Goal: Task Accomplishment & Management: Manage account settings

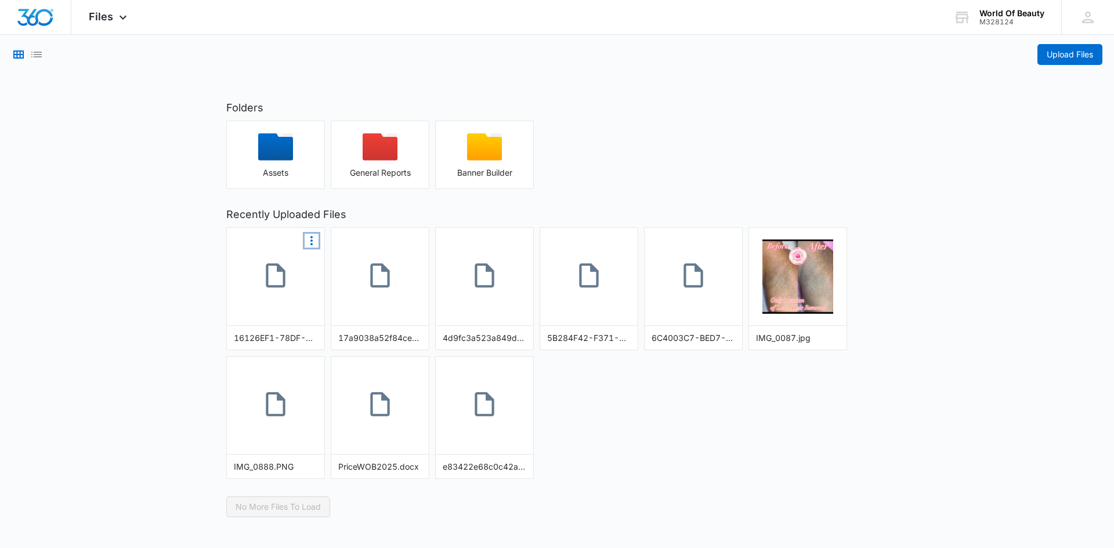
click at [310, 238] on icon "More Options" at bounding box center [311, 241] width 14 height 14
click at [289, 167] on div "button" at bounding box center [275, 150] width 97 height 35
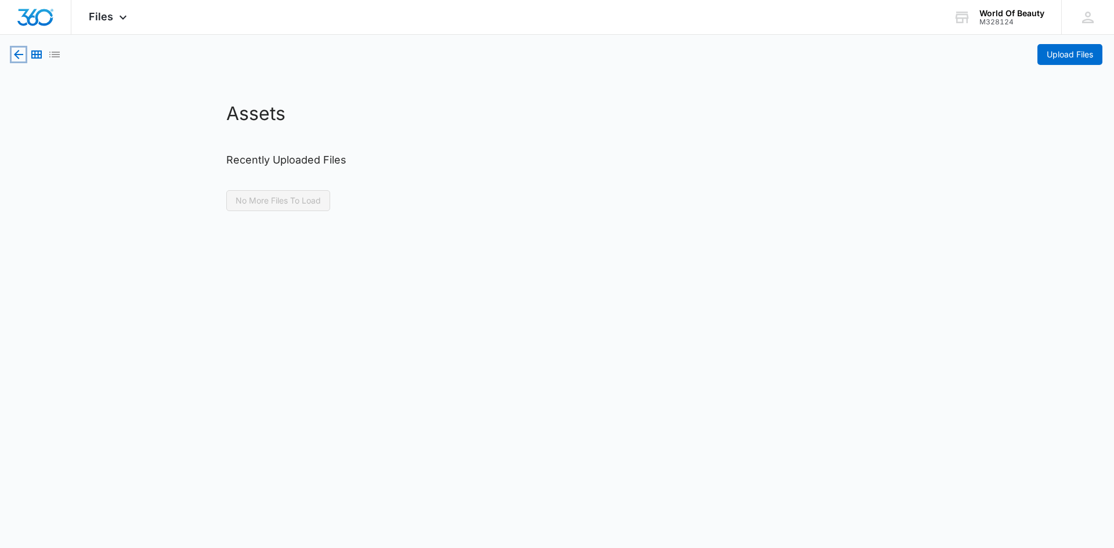
click at [23, 53] on icon "button" at bounding box center [19, 55] width 14 height 14
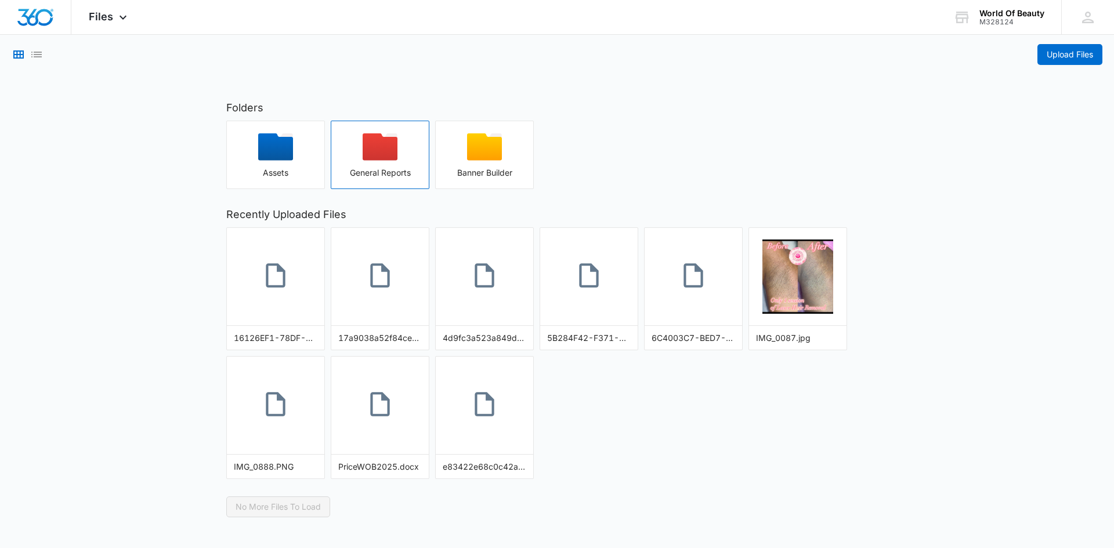
click at [391, 162] on div "button" at bounding box center [379, 150] width 97 height 35
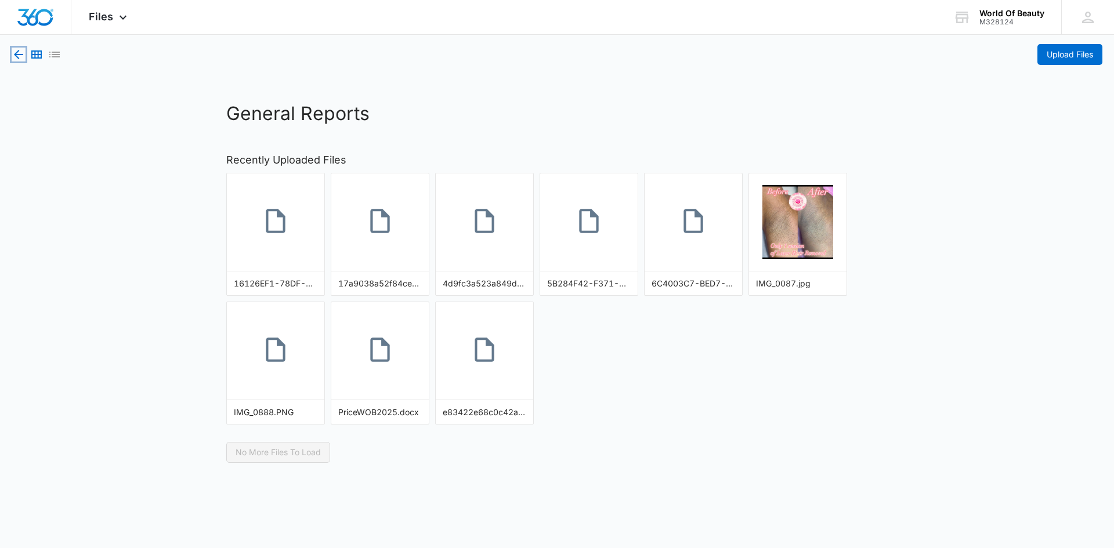
click at [21, 56] on icon "button" at bounding box center [19, 55] width 14 height 14
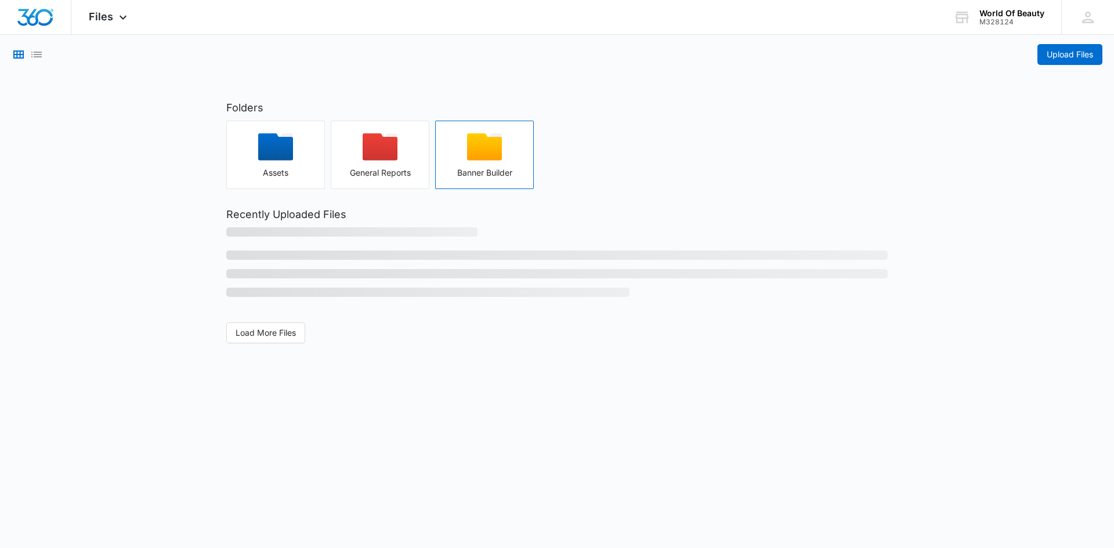
click at [464, 177] on div "Banner Builder" at bounding box center [484, 172] width 97 height 9
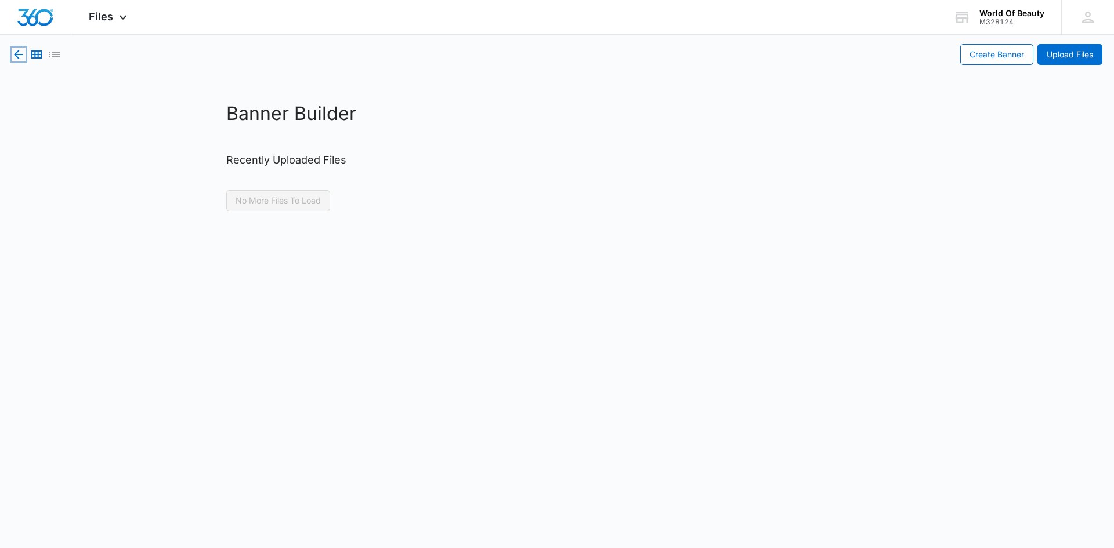
click at [14, 57] on icon "button" at bounding box center [19, 55] width 14 height 14
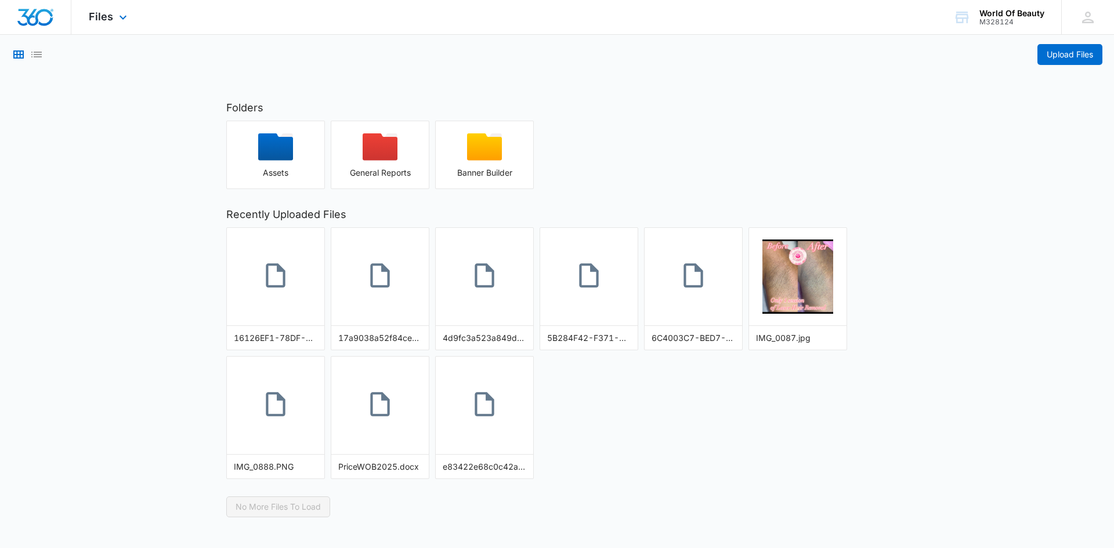
click at [106, 24] on div "Files Apps Reputation Websites Forms CRM Email Social Shop Payments POS Content…" at bounding box center [109, 17] width 76 height 34
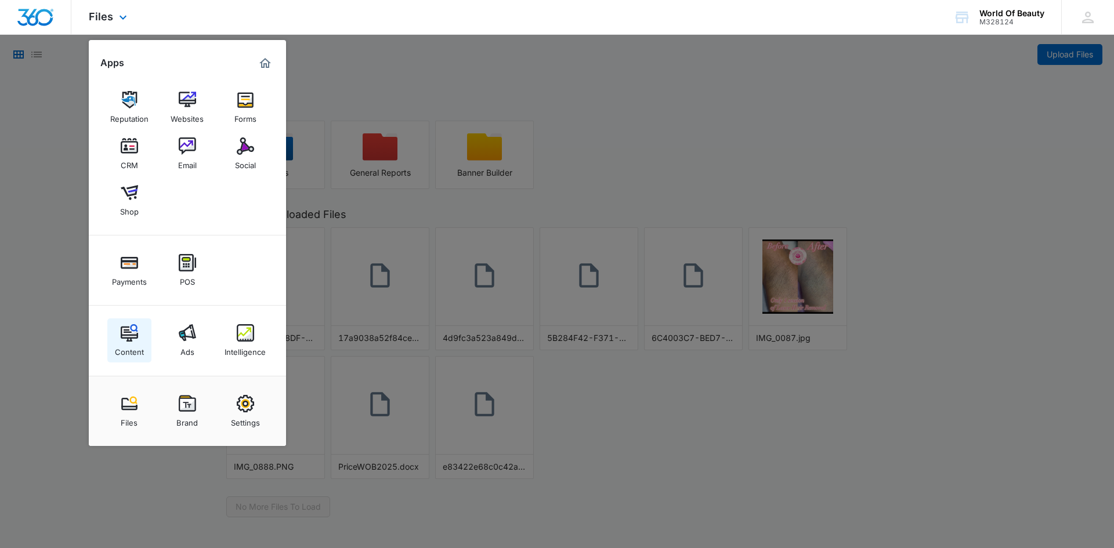
click at [131, 345] on div "Content" at bounding box center [129, 349] width 29 height 15
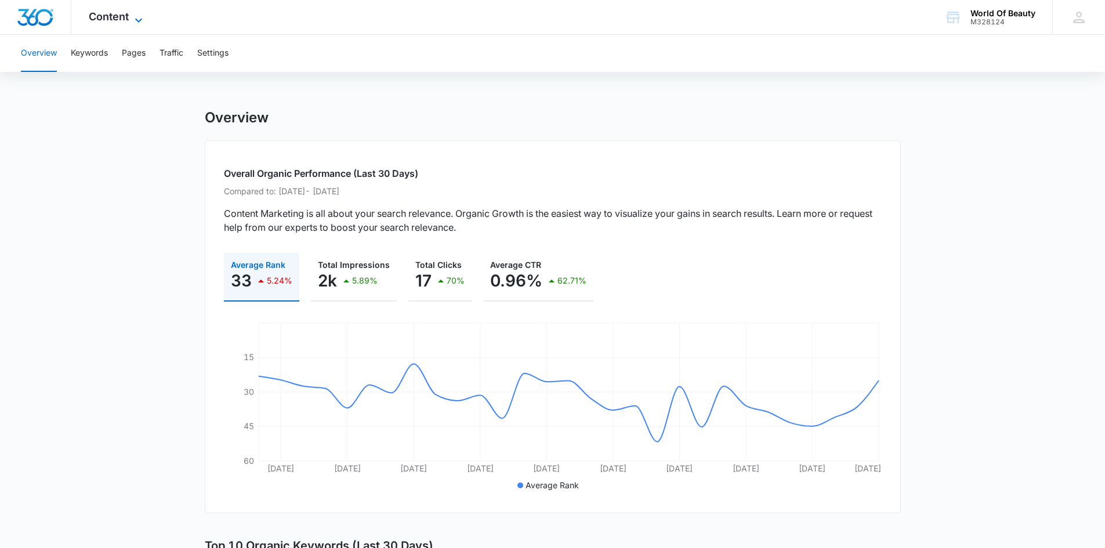
click at [113, 13] on span "Content" at bounding box center [109, 16] width 40 height 12
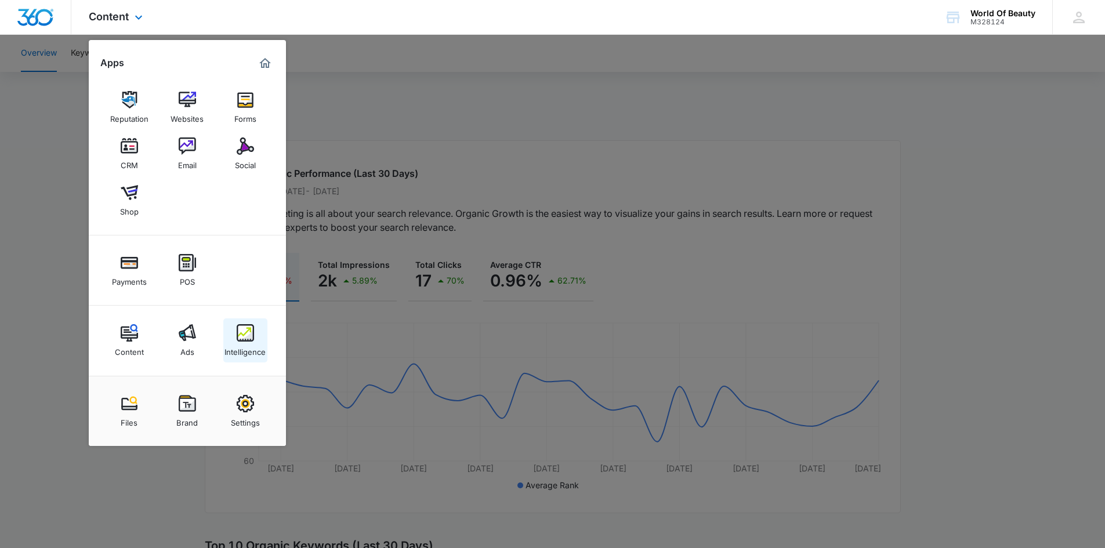
click at [234, 332] on link "Intelligence" at bounding box center [245, 340] width 44 height 44
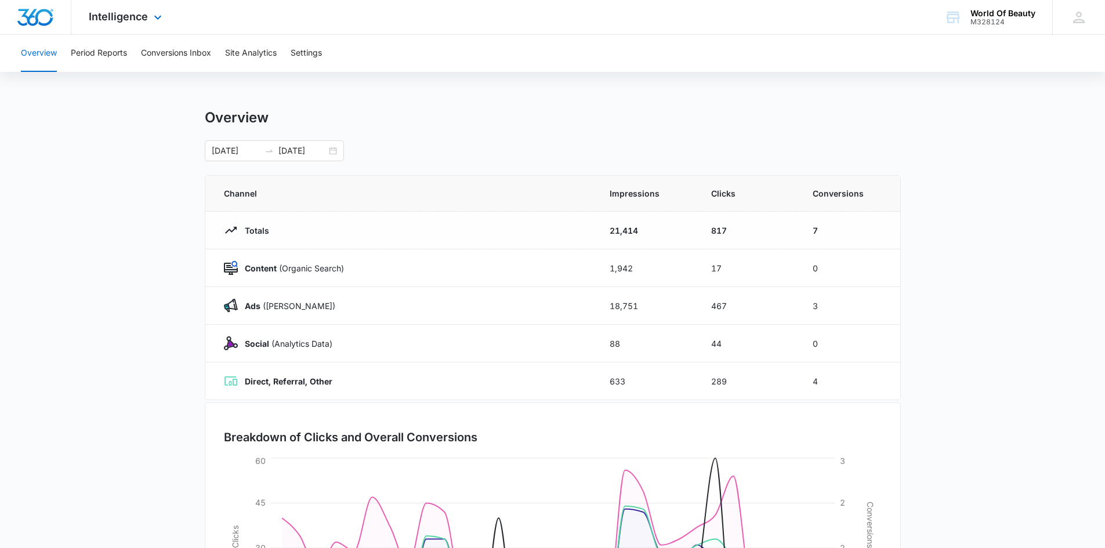
click at [124, 2] on div "Intelligence Apps Reputation Websites Forms CRM Email Social Shop Payments POS …" at bounding box center [126, 17] width 111 height 34
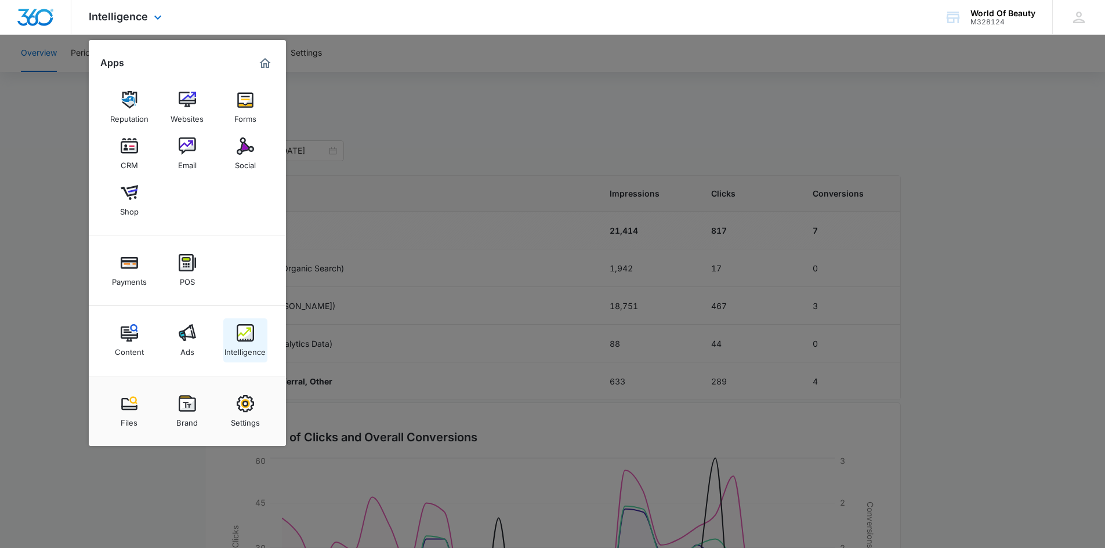
click at [260, 355] on div "Intelligence" at bounding box center [244, 349] width 41 height 15
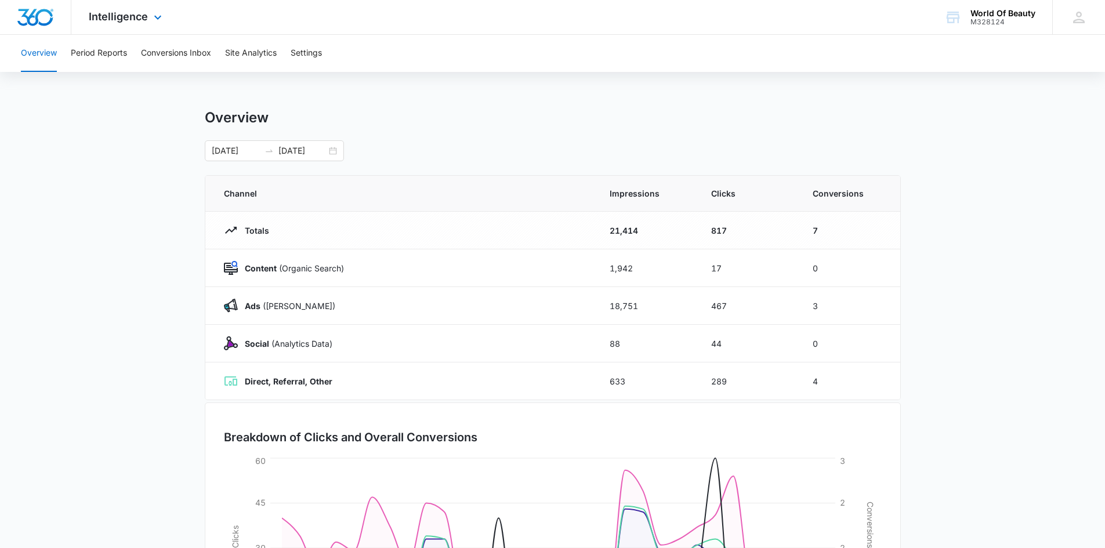
click at [117, 24] on div "Intelligence Apps Reputation Websites Forms CRM Email Social Shop Payments POS …" at bounding box center [126, 17] width 111 height 34
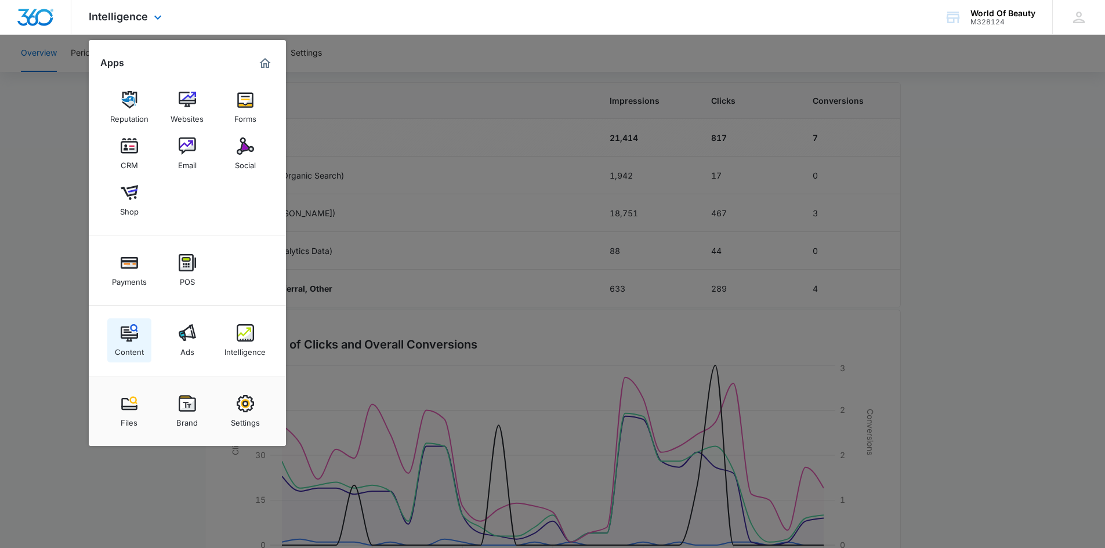
scroll to position [170, 0]
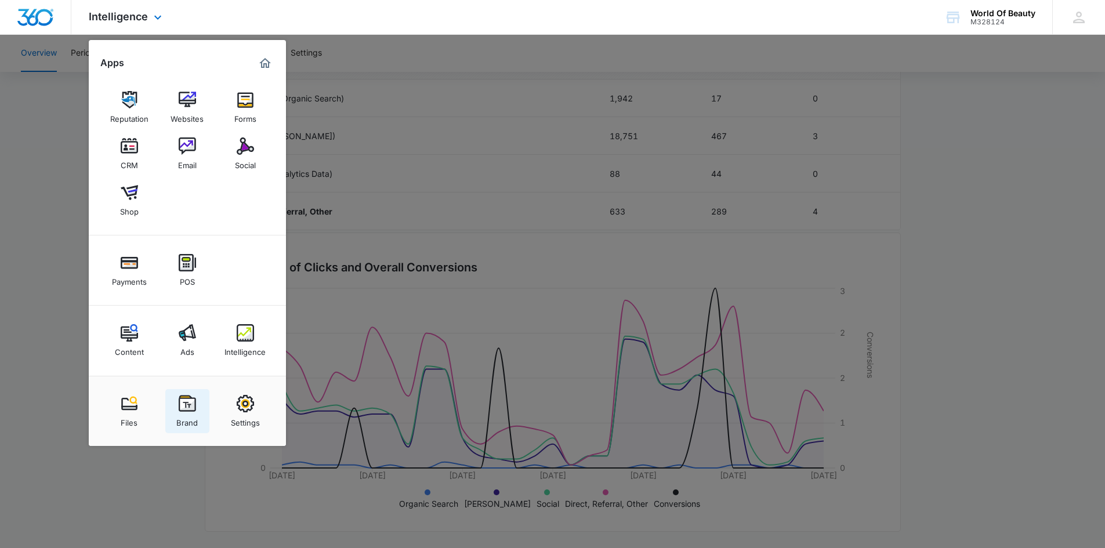
click at [194, 405] on img at bounding box center [187, 403] width 17 height 17
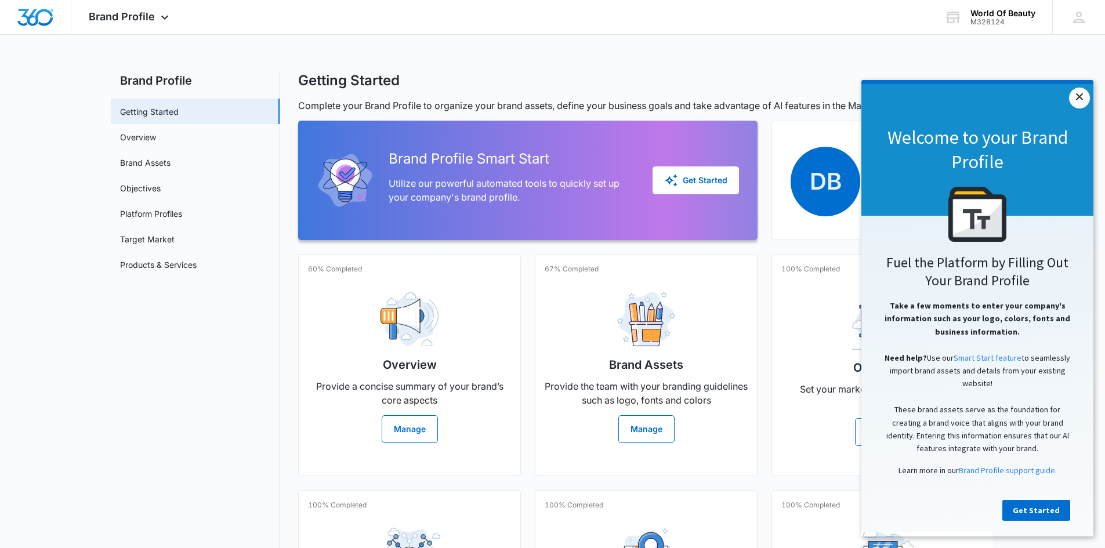
click at [1078, 97] on link "×" at bounding box center [1079, 98] width 21 height 21
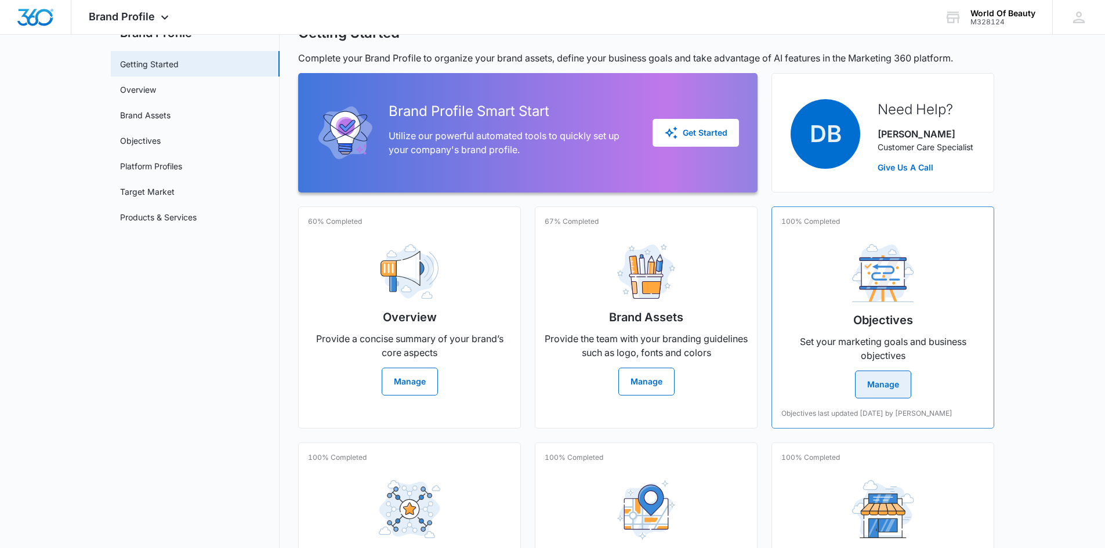
scroll to position [21, 0]
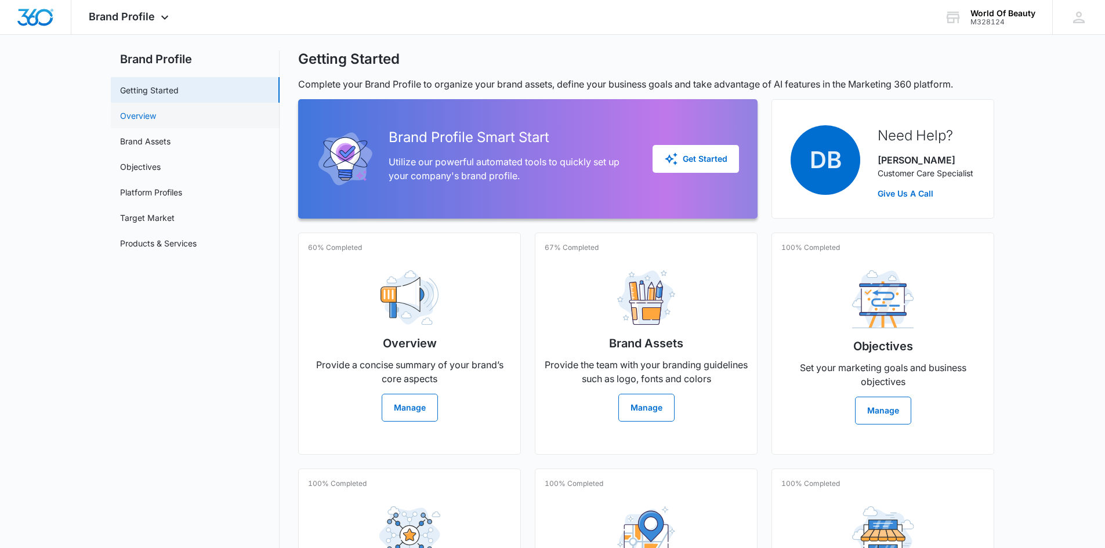
click at [156, 122] on link "Overview" at bounding box center [138, 116] width 36 height 12
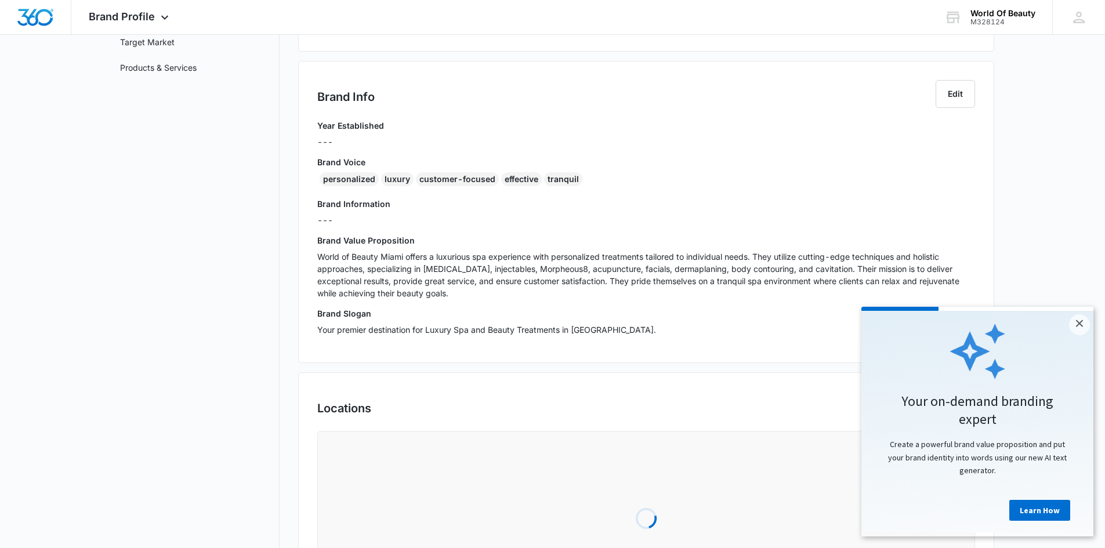
scroll to position [232, 0]
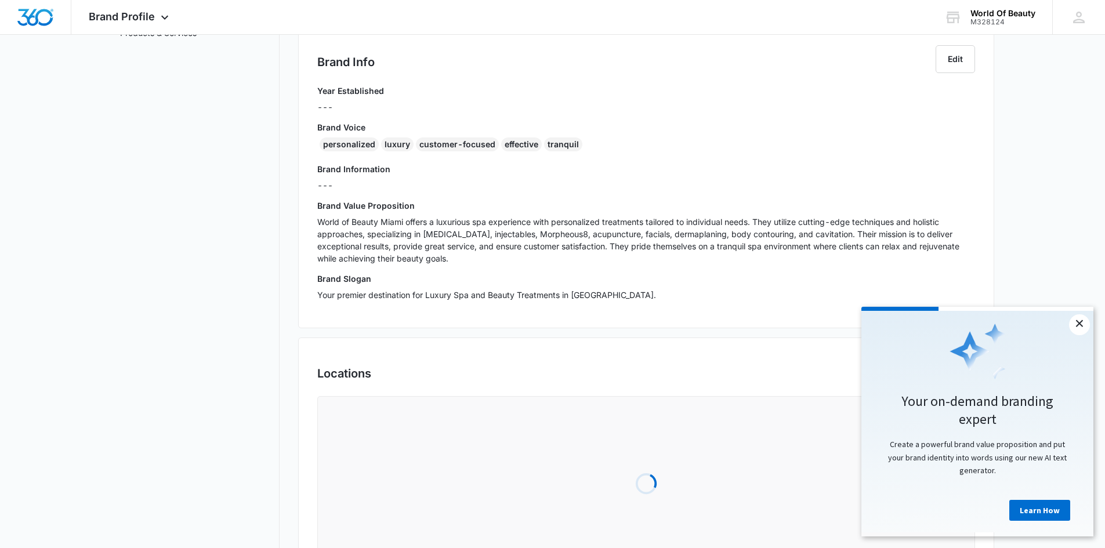
click at [1074, 329] on link "×" at bounding box center [1079, 324] width 21 height 21
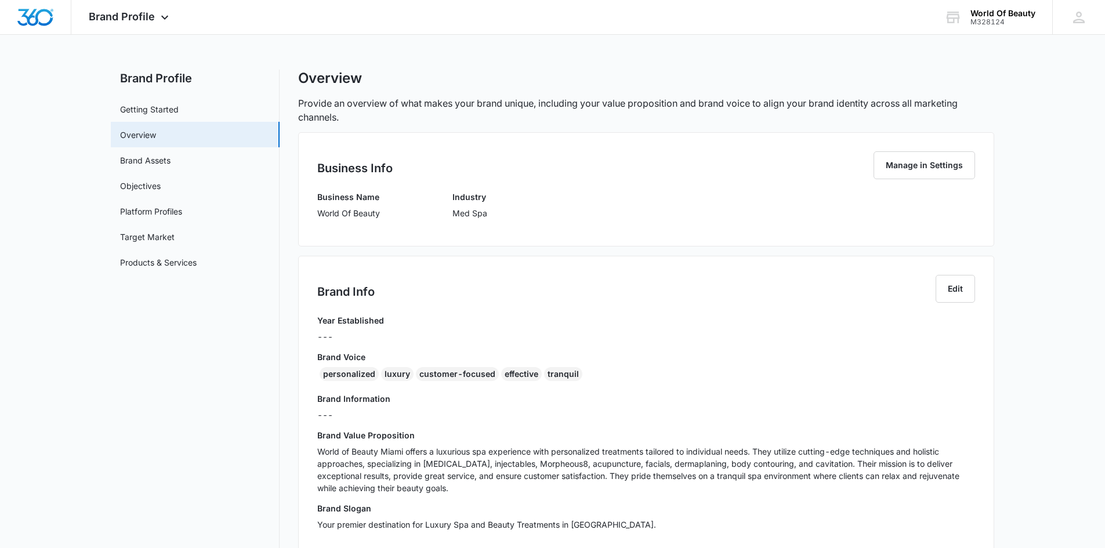
scroll to position [0, 0]
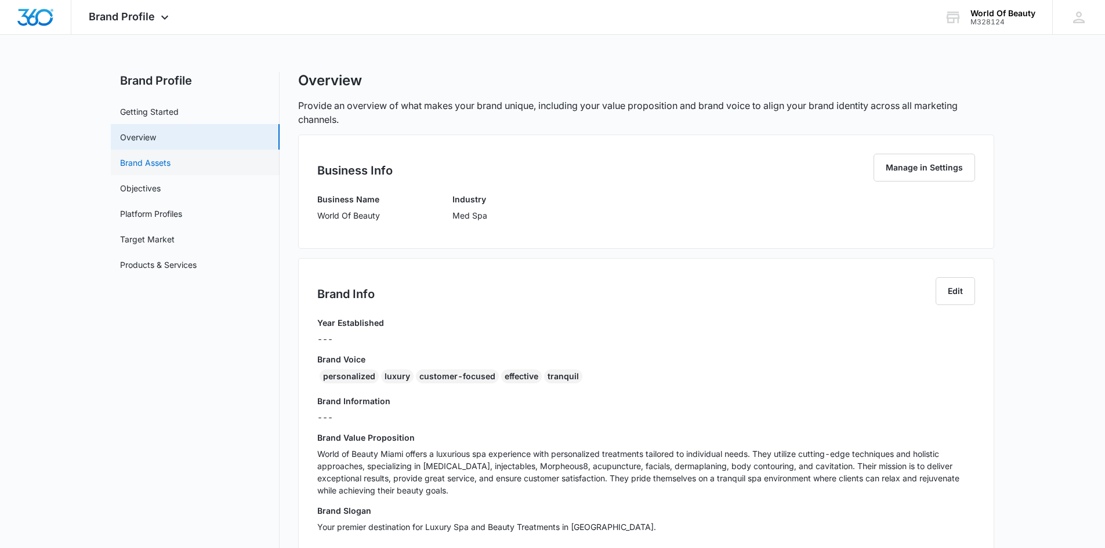
click at [171, 161] on link "Brand Assets" at bounding box center [145, 163] width 50 height 12
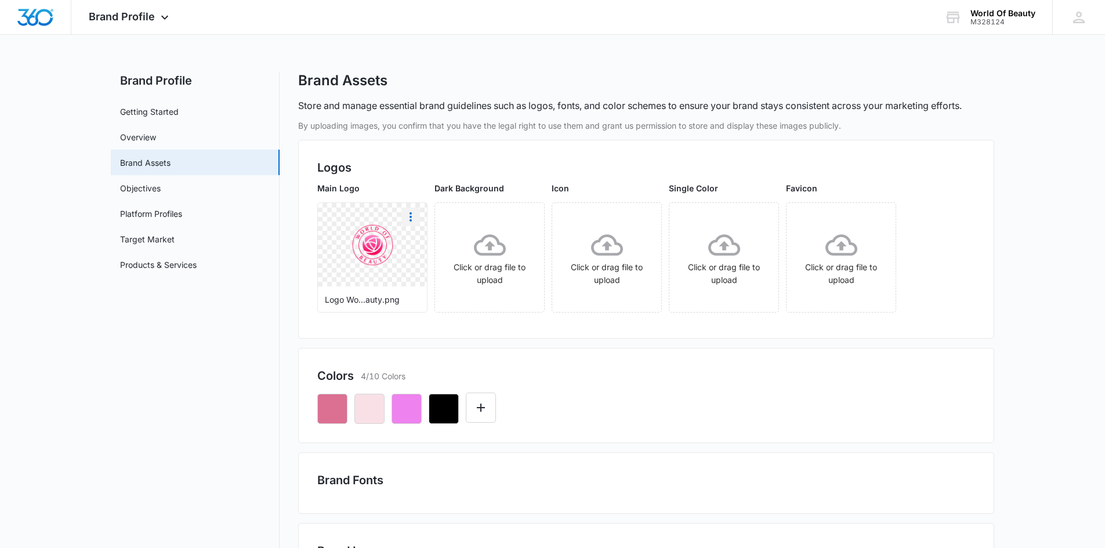
click at [409, 222] on icon "More" at bounding box center [411, 217] width 14 height 14
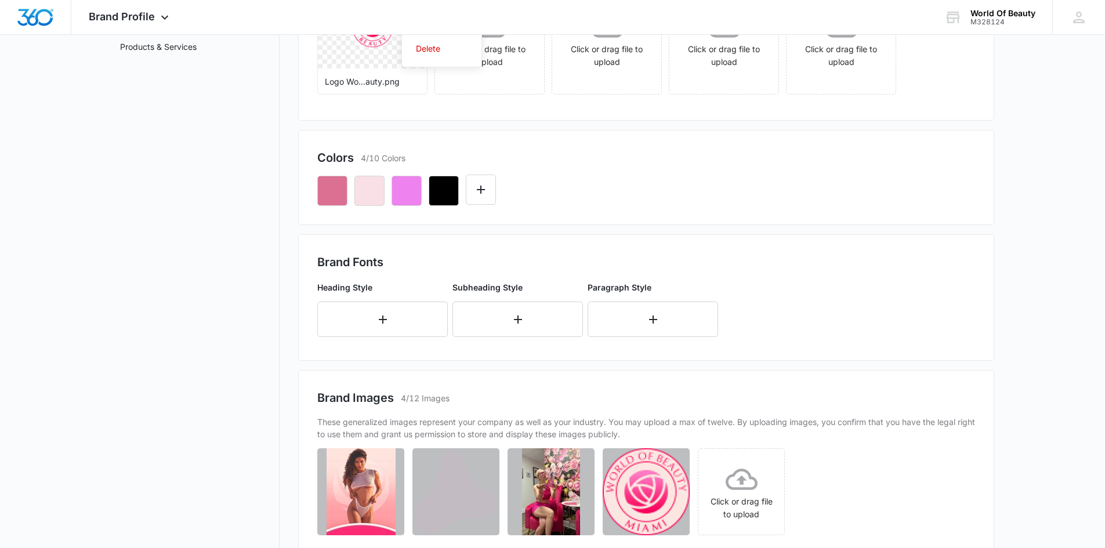
scroll to position [275, 0]
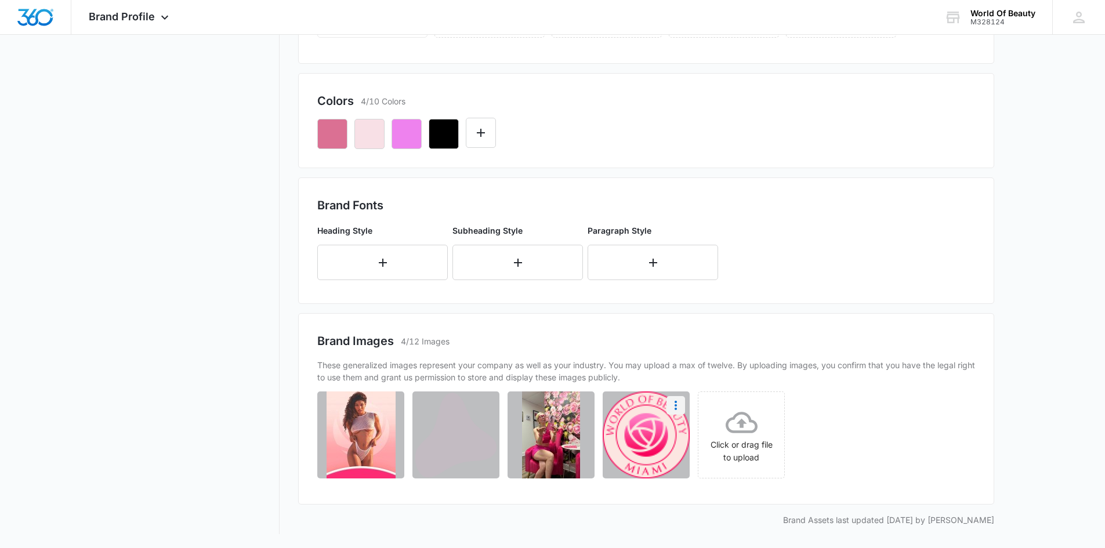
click at [674, 408] on icon "More" at bounding box center [676, 405] width 14 height 14
click at [654, 436] on div "Download" at bounding box center [638, 438] width 38 height 8
click at [488, 411] on icon "More" at bounding box center [485, 405] width 14 height 14
click at [478, 430] on button "Download" at bounding box center [454, 437] width 79 height 17
click at [387, 407] on icon "More" at bounding box center [390, 405] width 14 height 14
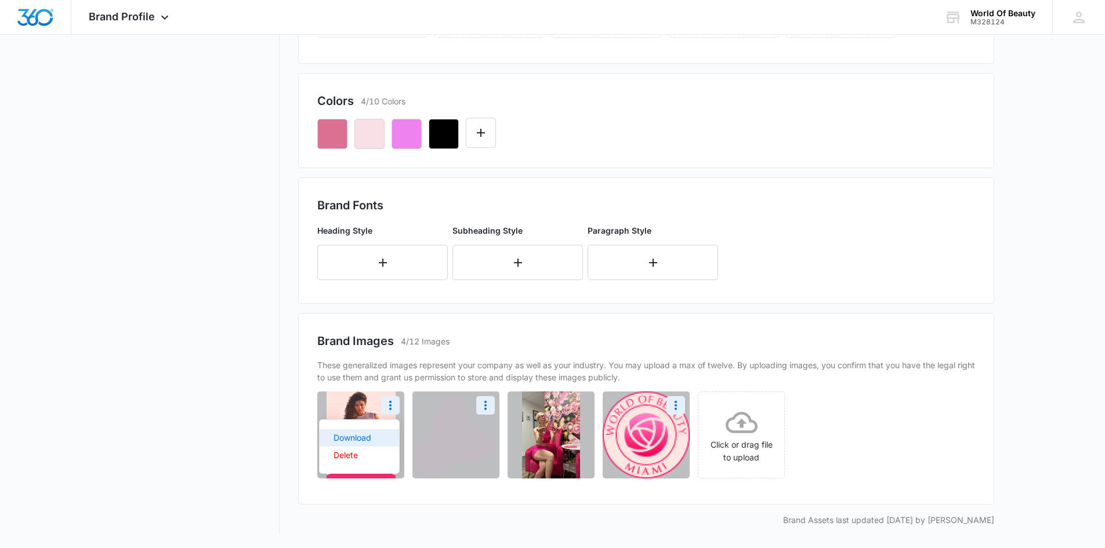
click at [372, 441] on button "Download" at bounding box center [359, 437] width 79 height 17
click at [575, 405] on icon "More" at bounding box center [581, 405] width 14 height 14
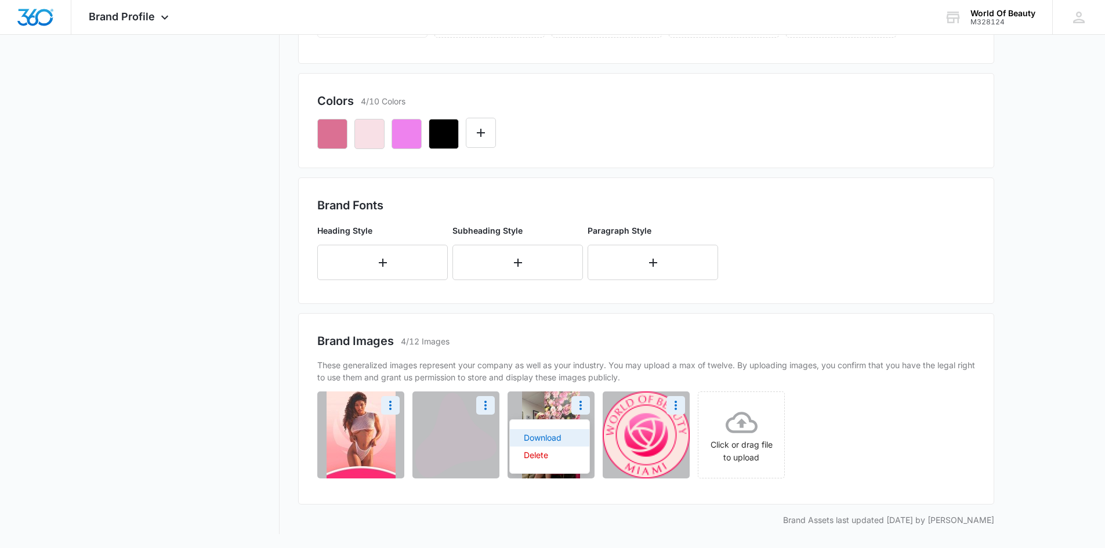
click at [569, 433] on button "Download" at bounding box center [549, 437] width 79 height 17
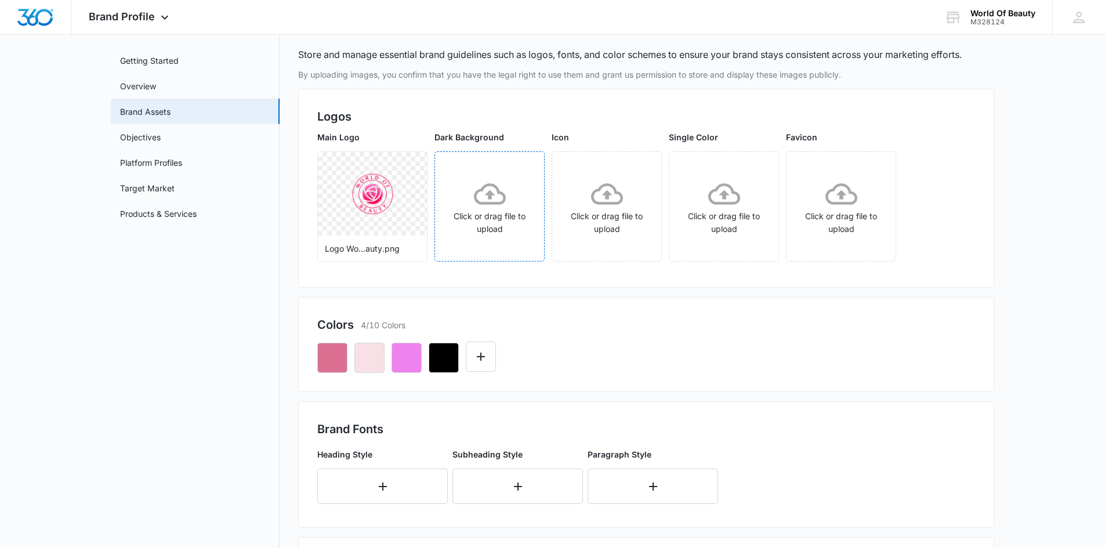
scroll to position [0, 0]
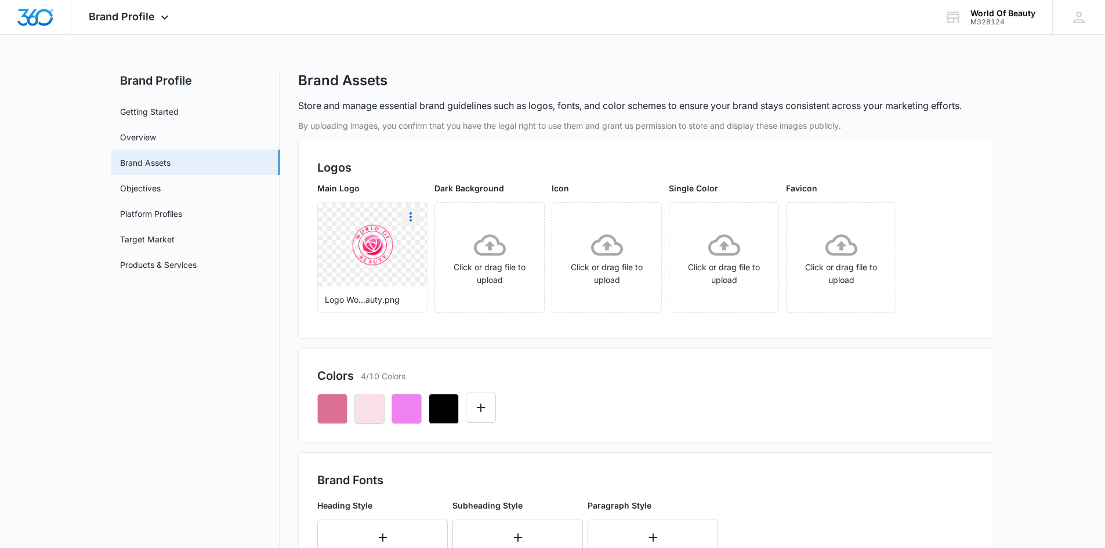
click at [410, 217] on icon "More" at bounding box center [410, 216] width 2 height 9
click at [415, 250] on button "Download" at bounding box center [441, 249] width 79 height 17
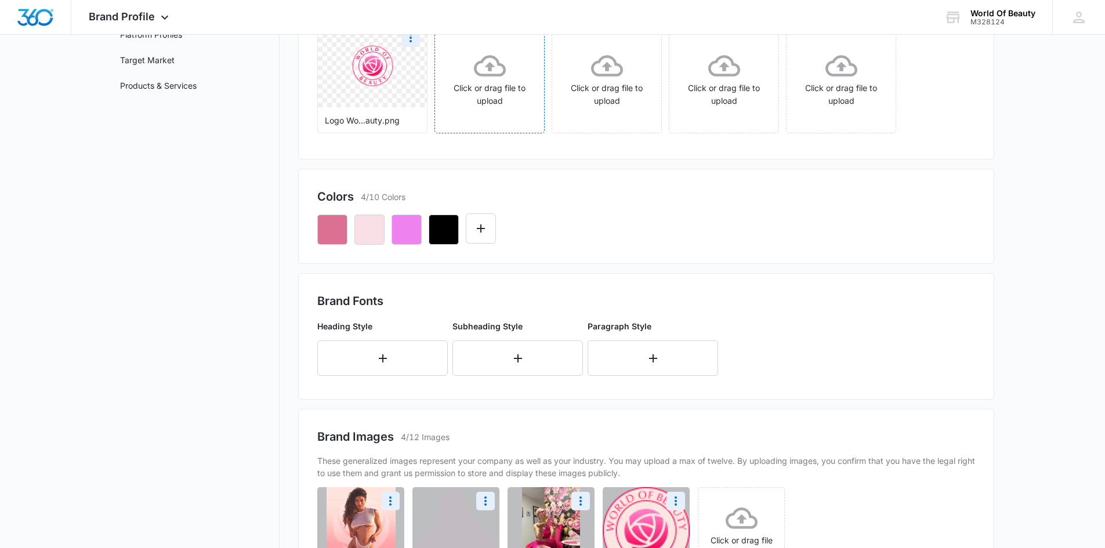
scroll to position [232, 0]
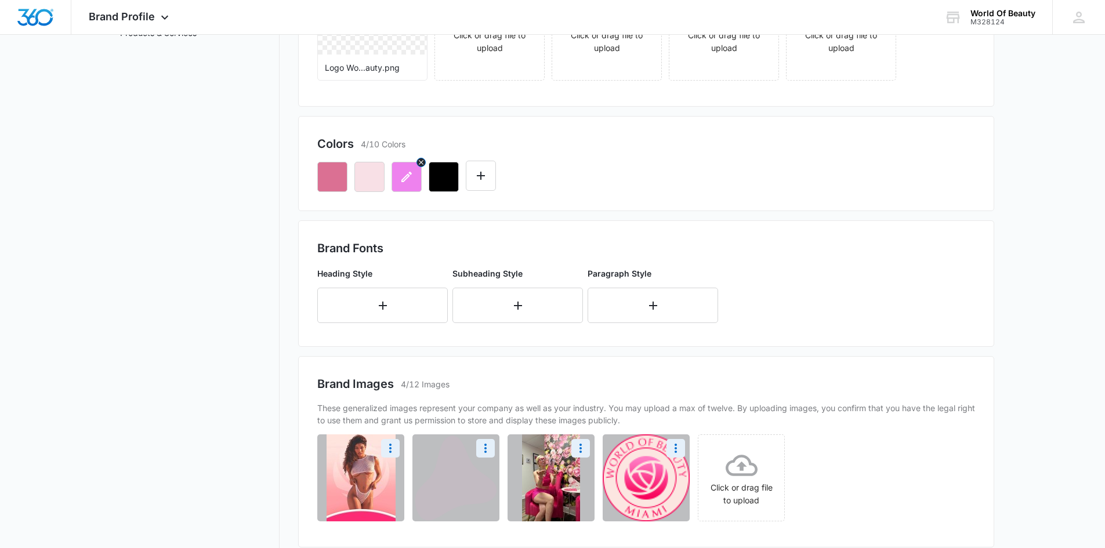
click at [411, 172] on icon "button" at bounding box center [407, 177] width 14 height 14
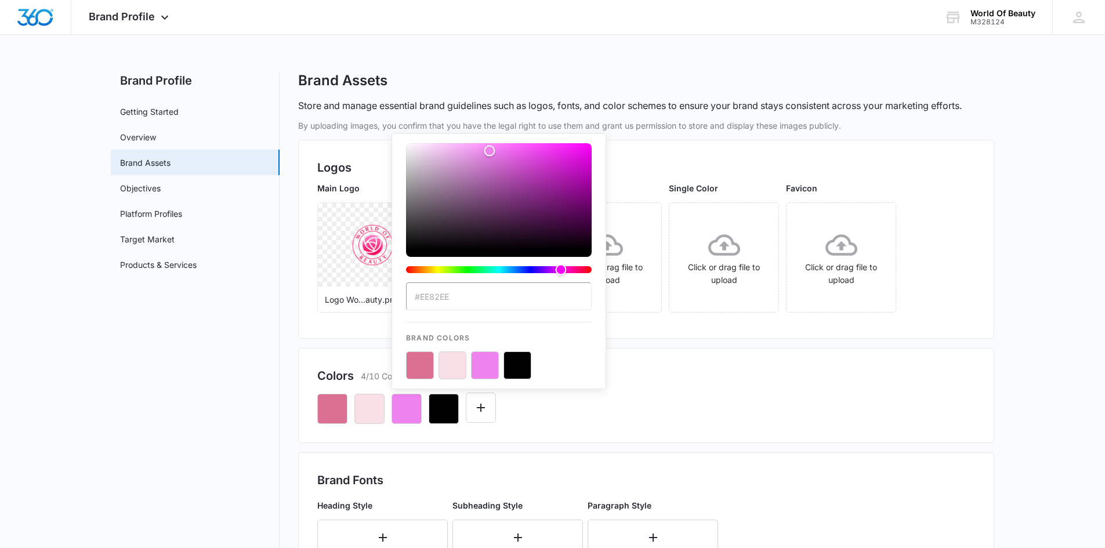
click at [464, 298] on input "#EE82EE" at bounding box center [499, 296] width 186 height 28
click at [331, 415] on icon "button" at bounding box center [332, 409] width 14 height 14
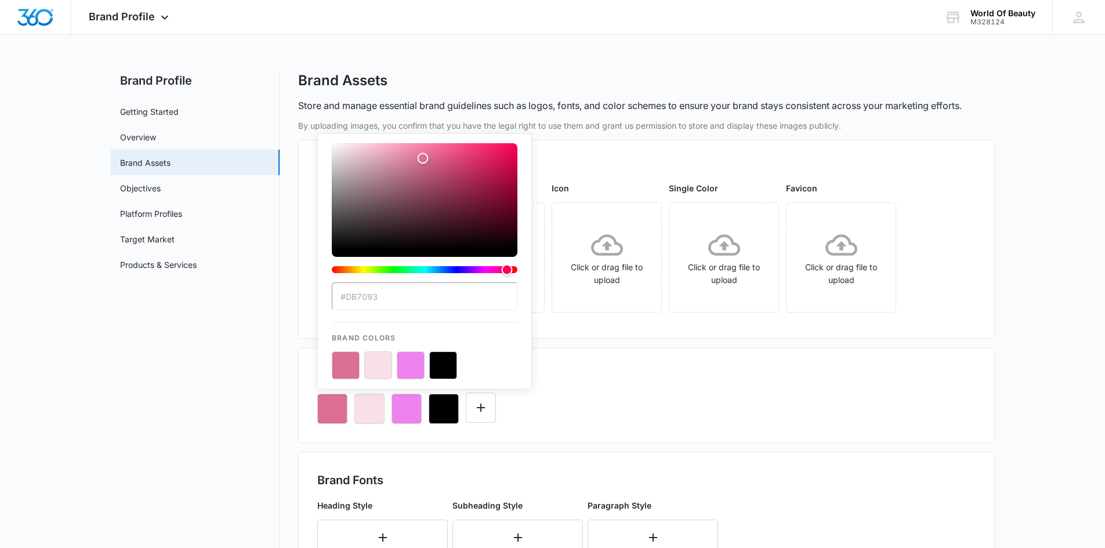
click at [384, 289] on input "#DB7093" at bounding box center [425, 296] width 186 height 28
click at [216, 325] on nav "Brand Profile Getting Started Overview Brand Assets Objectives Platform Profile…" at bounding box center [195, 440] width 169 height 737
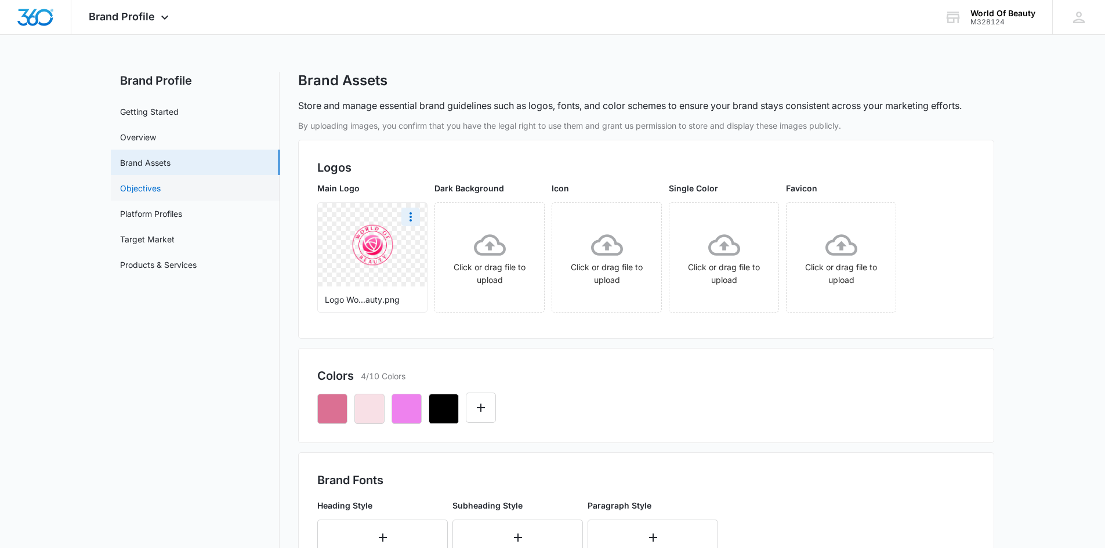
click at [161, 185] on link "Objectives" at bounding box center [140, 188] width 41 height 12
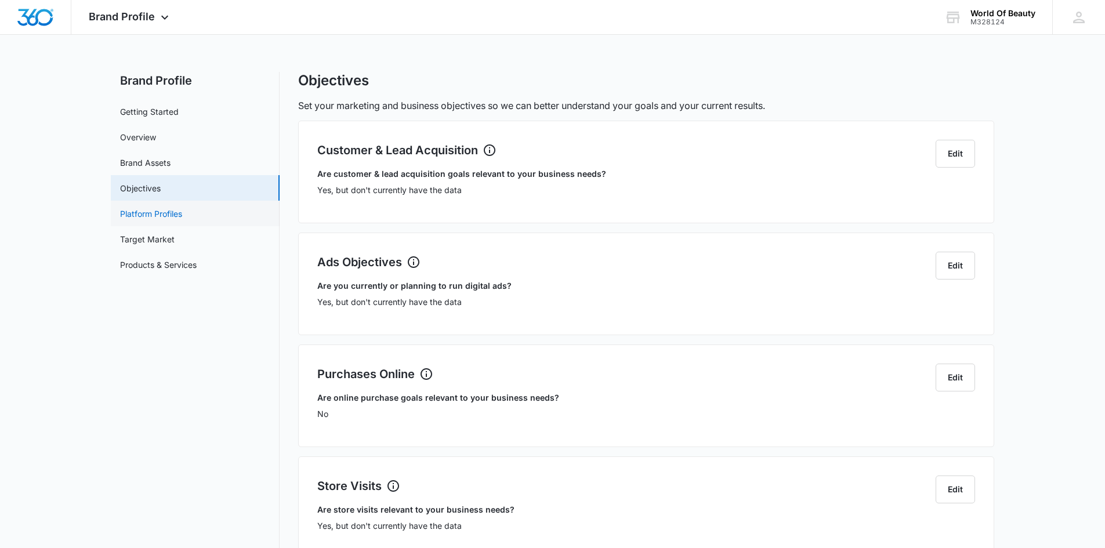
click at [182, 220] on link "Platform Profiles" at bounding box center [151, 214] width 62 height 12
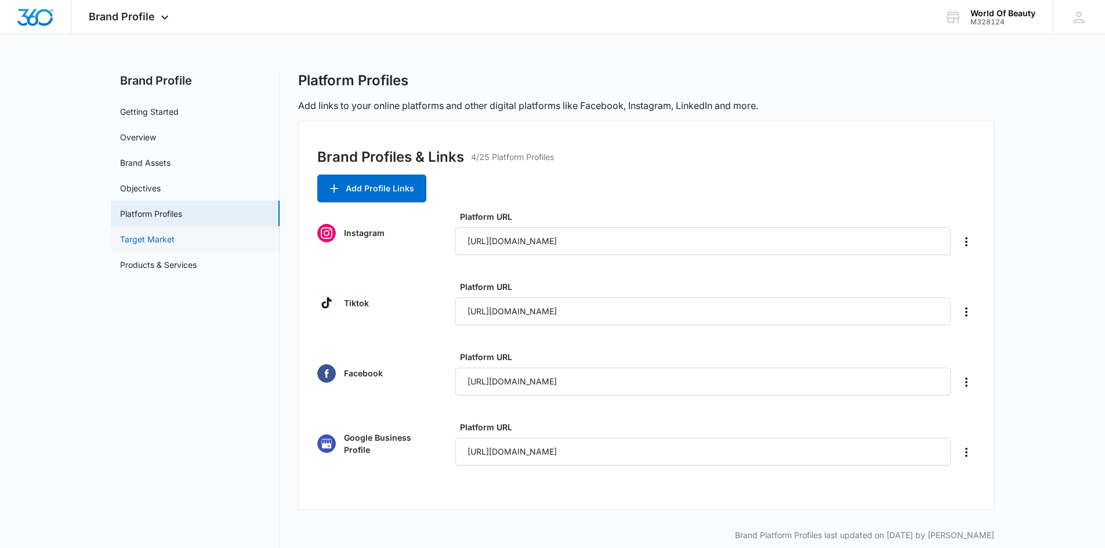
click at [175, 233] on link "Target Market" at bounding box center [147, 239] width 55 height 12
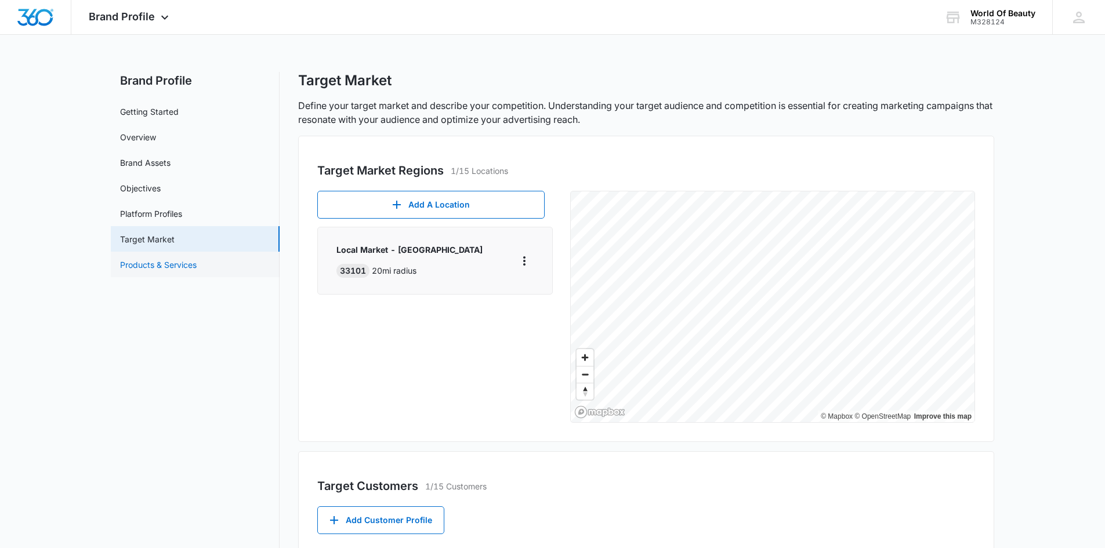
click at [197, 267] on link "Products & Services" at bounding box center [158, 265] width 77 height 12
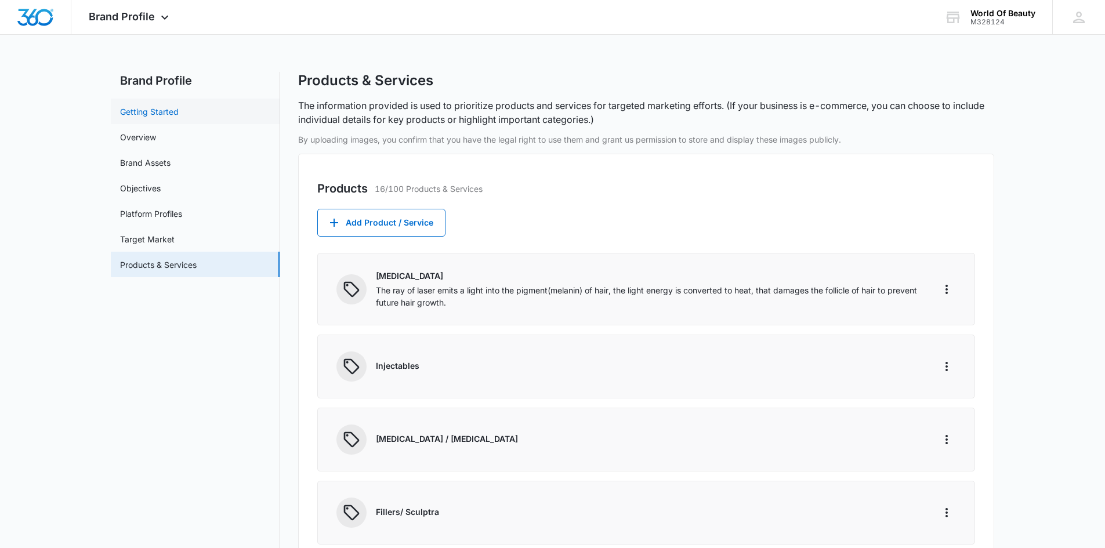
click at [179, 111] on link "Getting Started" at bounding box center [149, 112] width 59 height 12
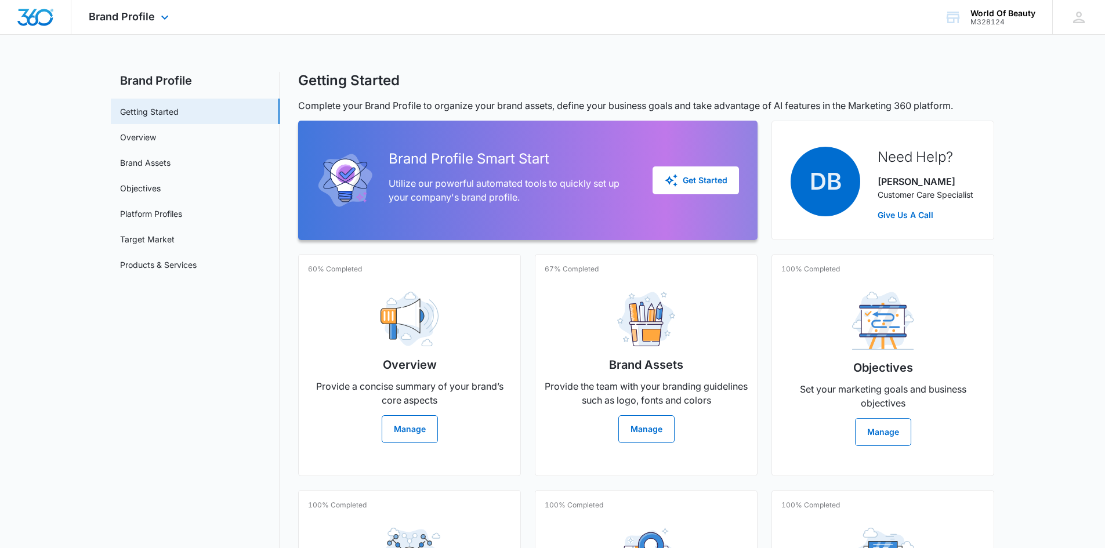
click at [155, 19] on div "Brand Profile Apps Reputation Websites Forms CRM Email Social Shop Payments POS…" at bounding box center [130, 17] width 118 height 34
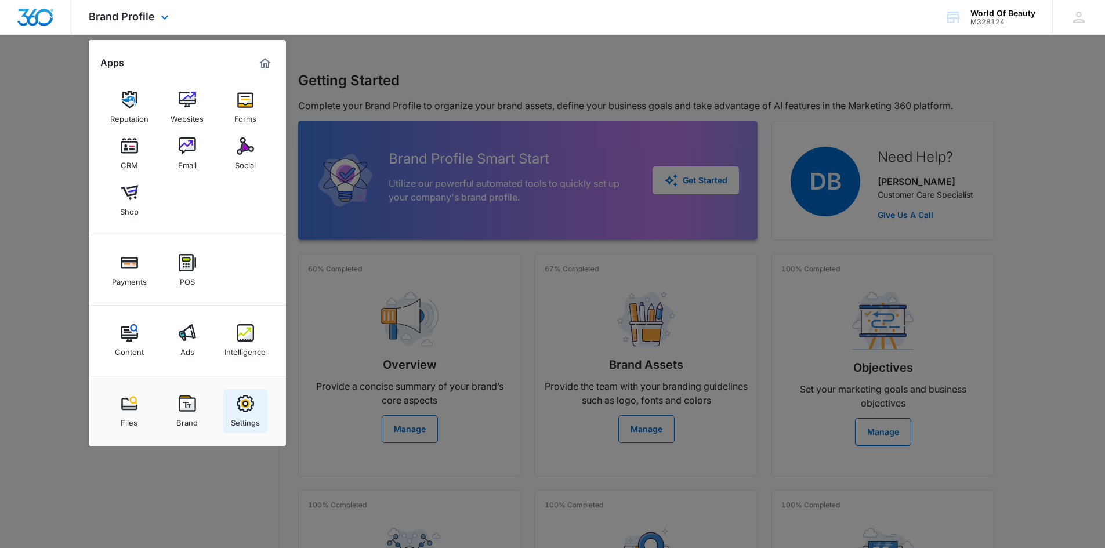
click at [250, 393] on link "Settings" at bounding box center [245, 411] width 44 height 44
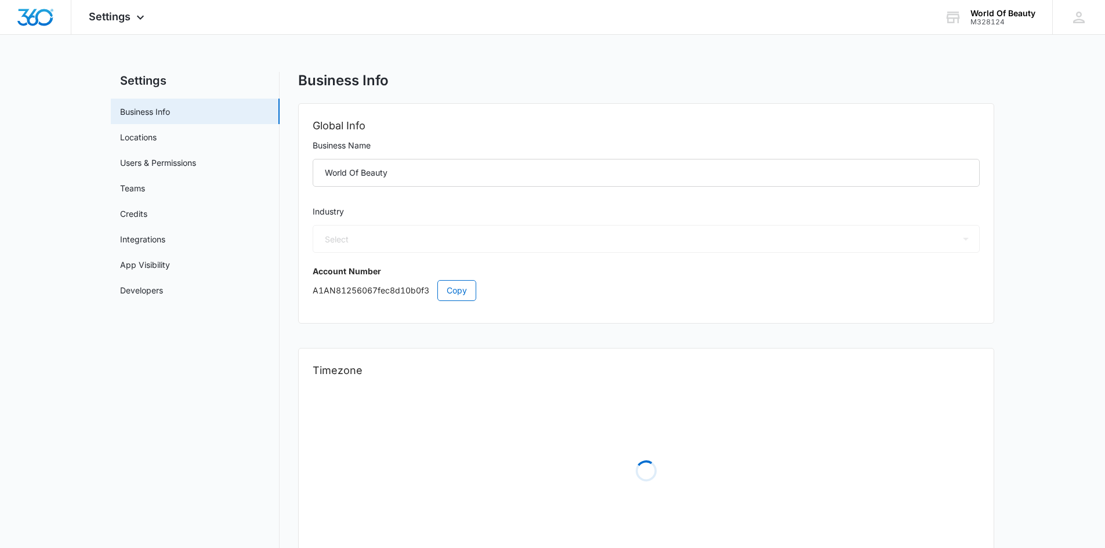
select select "14"
select select "US"
select select "America/[GEOGRAPHIC_DATA]"
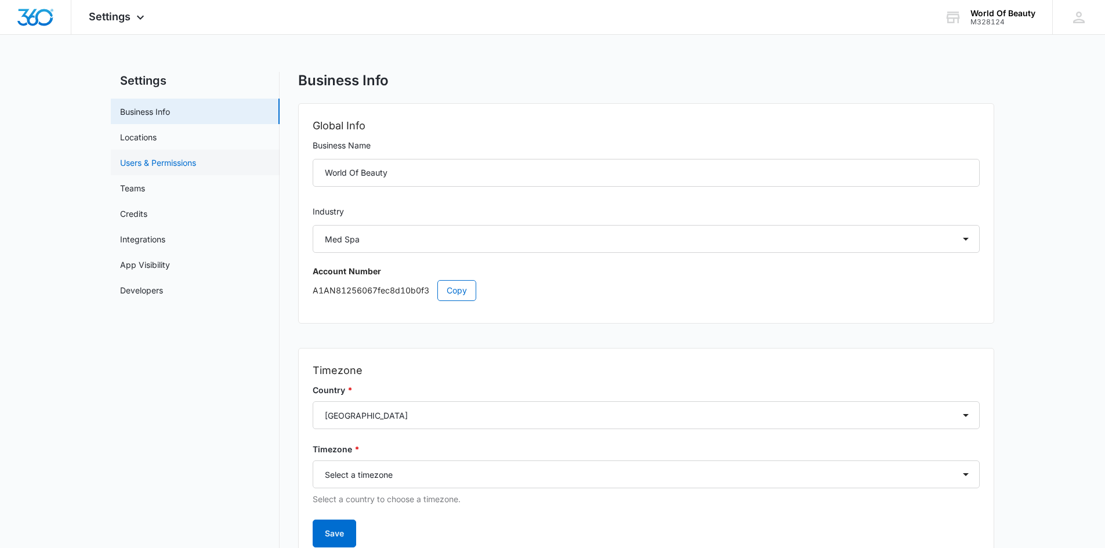
click at [190, 158] on link "Users & Permissions" at bounding box center [158, 163] width 76 height 12
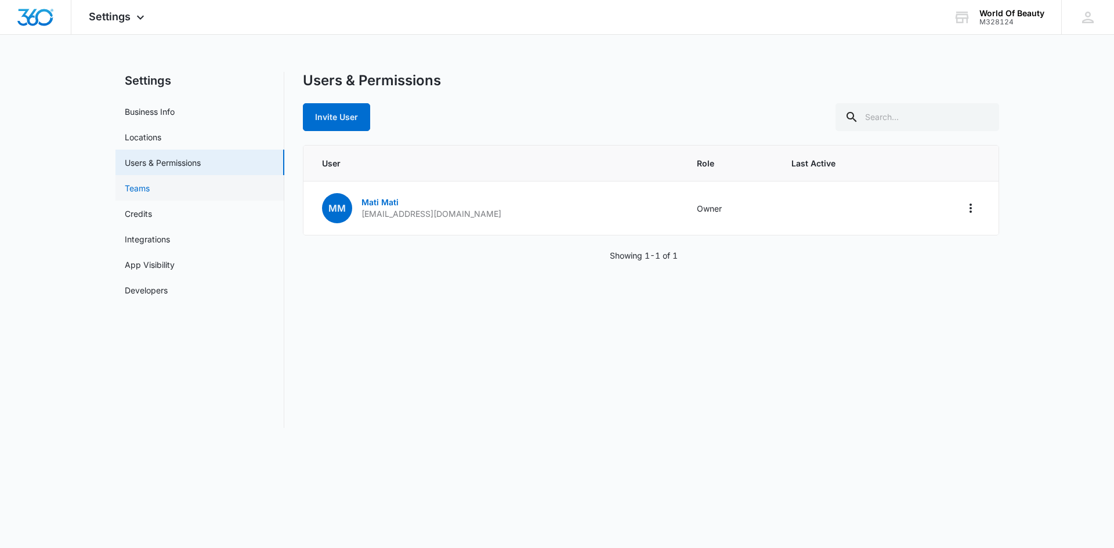
click at [150, 186] on link "Teams" at bounding box center [137, 188] width 25 height 12
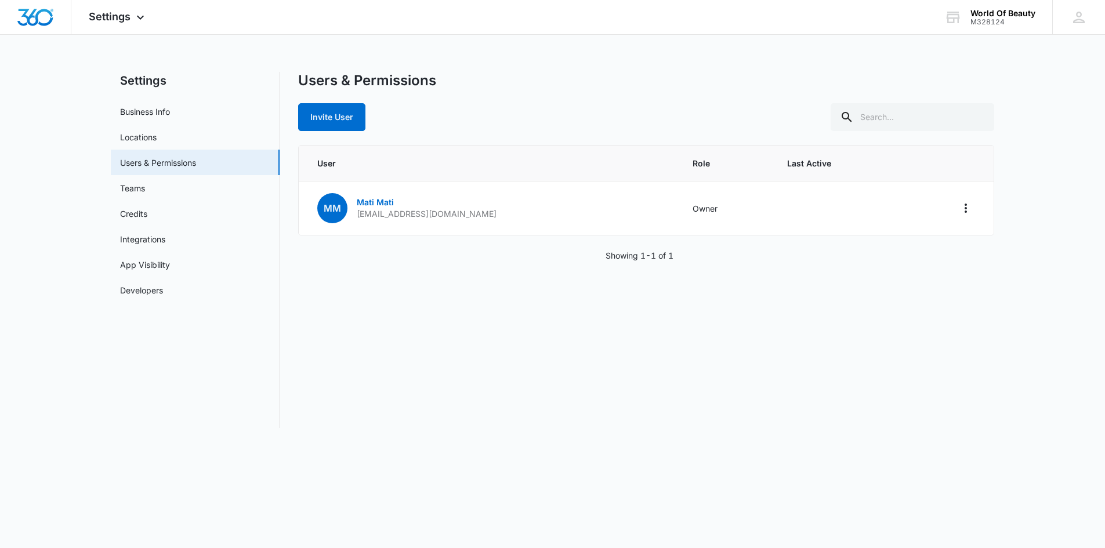
select select "14"
select select "US"
select select "America/[GEOGRAPHIC_DATA]"
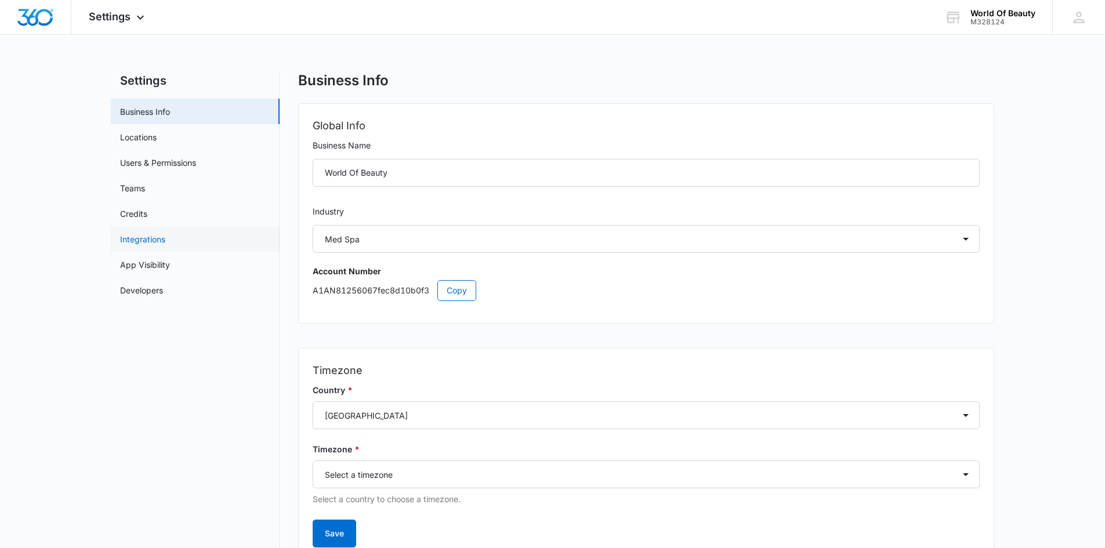
click at [165, 240] on link "Integrations" at bounding box center [142, 239] width 45 height 12
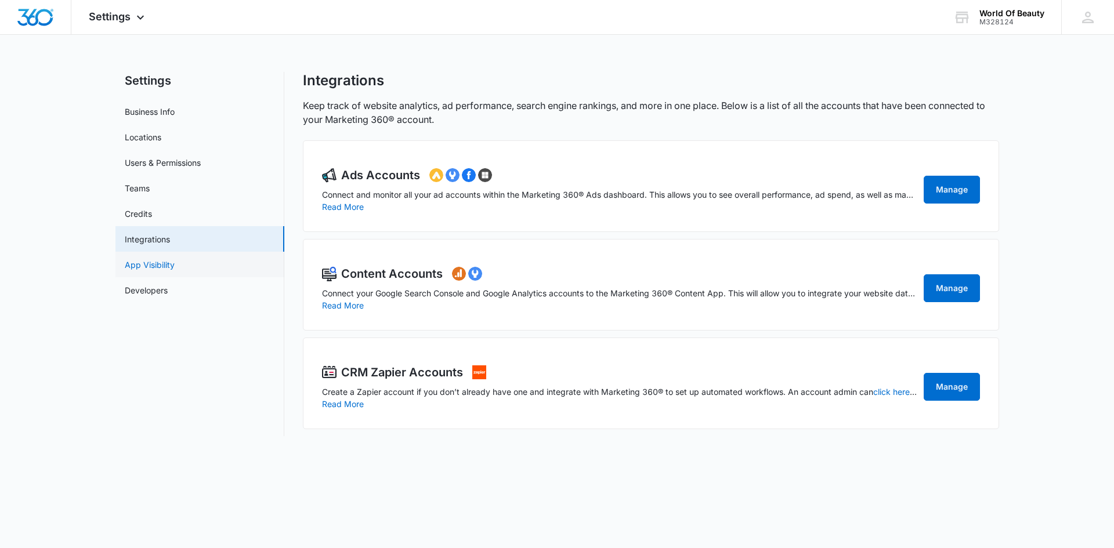
click at [175, 263] on link "App Visibility" at bounding box center [150, 265] width 50 height 12
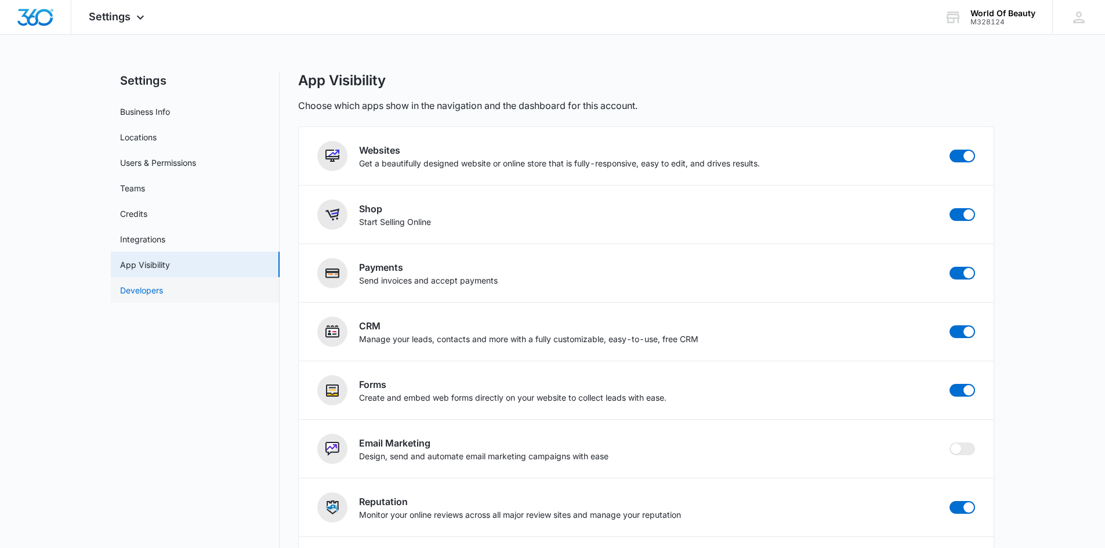
click at [163, 284] on link "Developers" at bounding box center [141, 290] width 43 height 12
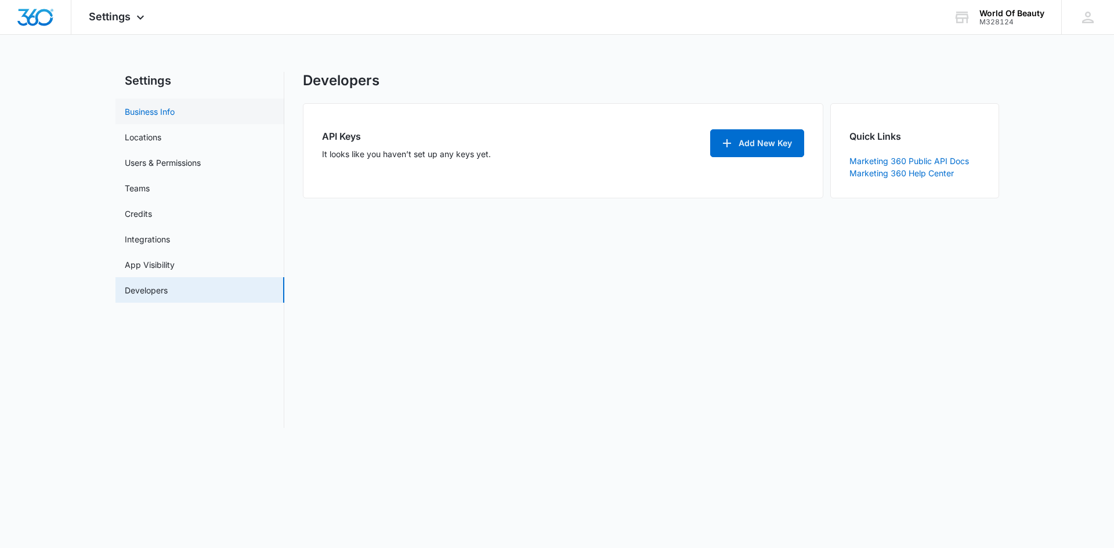
click at [175, 106] on link "Business Info" at bounding box center [150, 112] width 50 height 12
select select "14"
select select "US"
select select "America/[GEOGRAPHIC_DATA]"
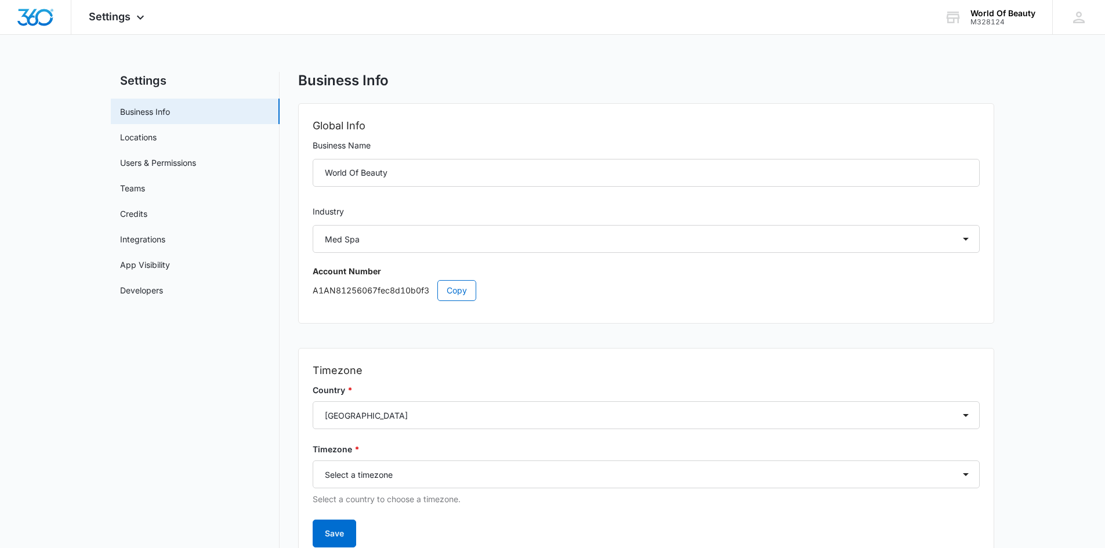
click at [361, 208] on label "Industry" at bounding box center [646, 211] width 667 height 13
click at [356, 233] on select "Select Accounting / CPA Assisted Living Attorney / Law Firm Auto Repair Carpet …" at bounding box center [646, 239] width 667 height 28
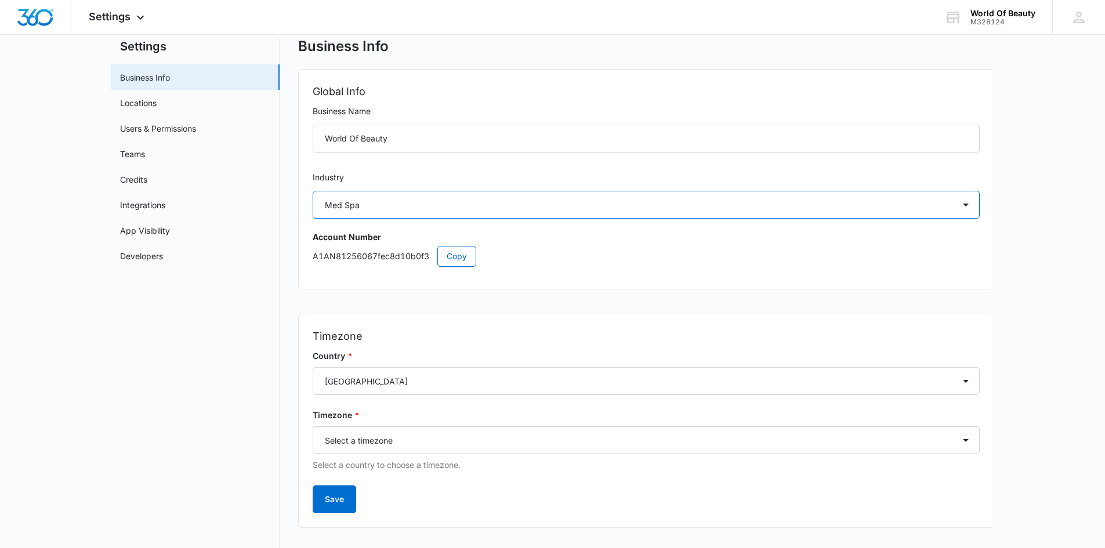
scroll to position [52, 0]
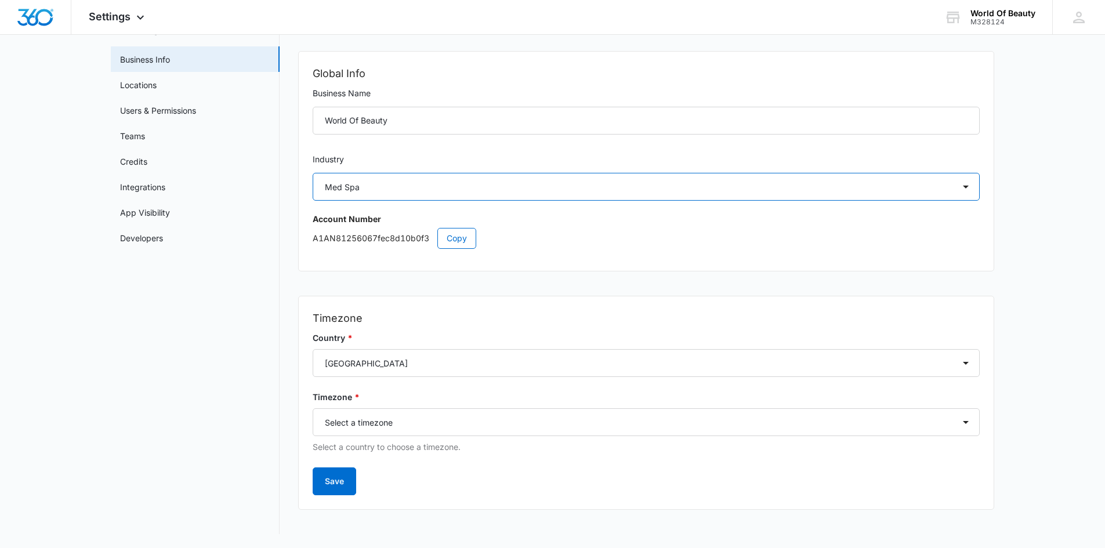
click at [379, 179] on select "Select Accounting / CPA Assisted Living Attorney / Law Firm Auto Repair Carpet …" at bounding box center [646, 187] width 667 height 28
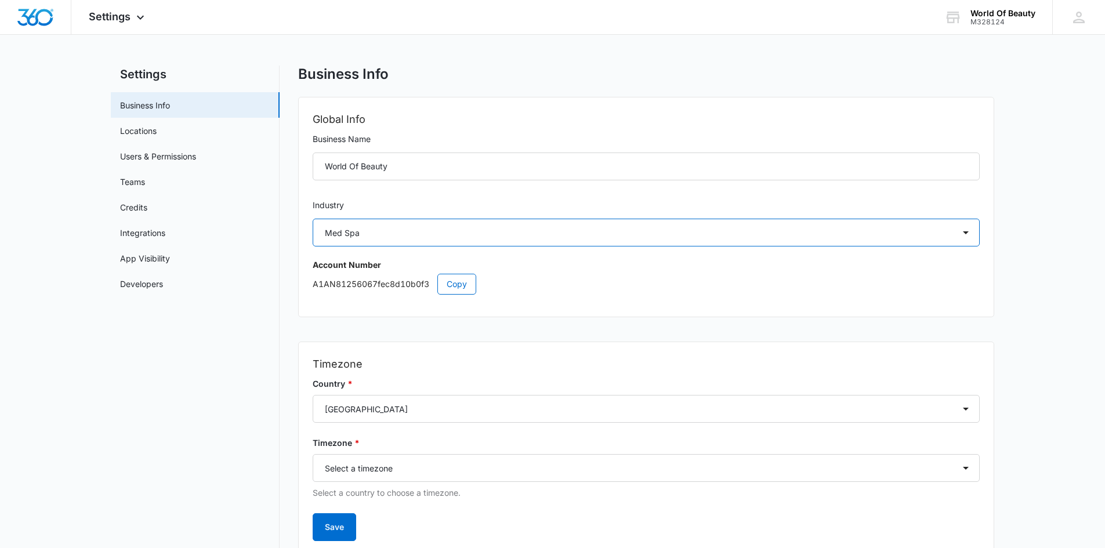
scroll to position [0, 0]
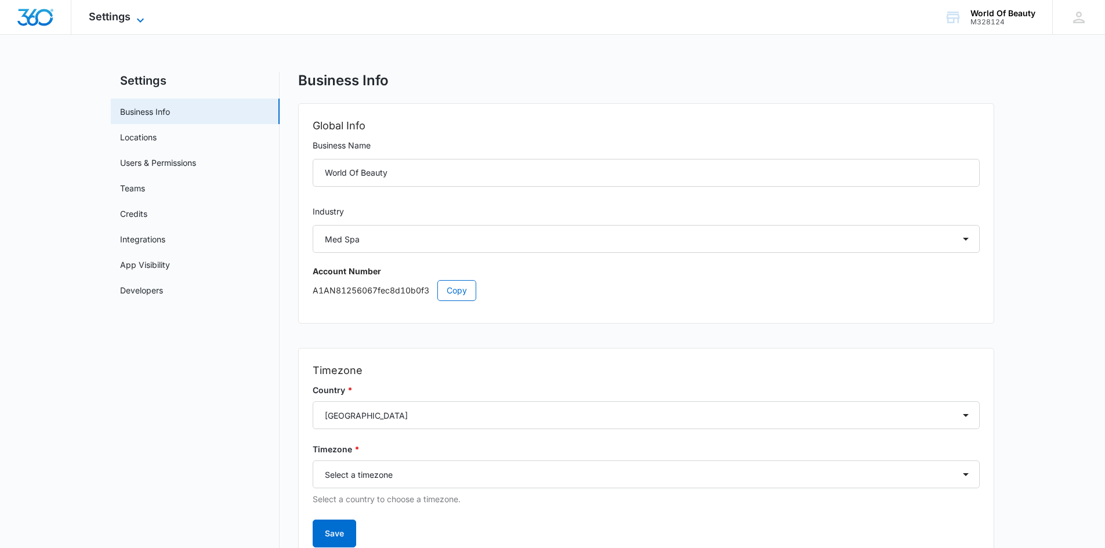
click at [136, 15] on icon at bounding box center [140, 20] width 14 height 14
